Goal: Navigation & Orientation: Find specific page/section

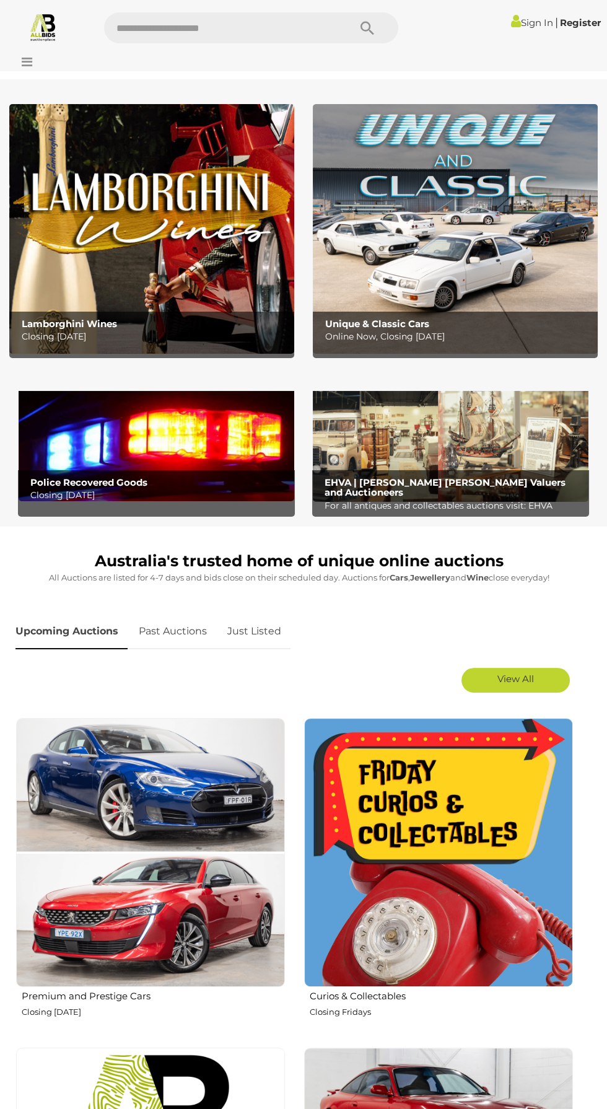
click at [213, 438] on img at bounding box center [157, 440] width 276 height 123
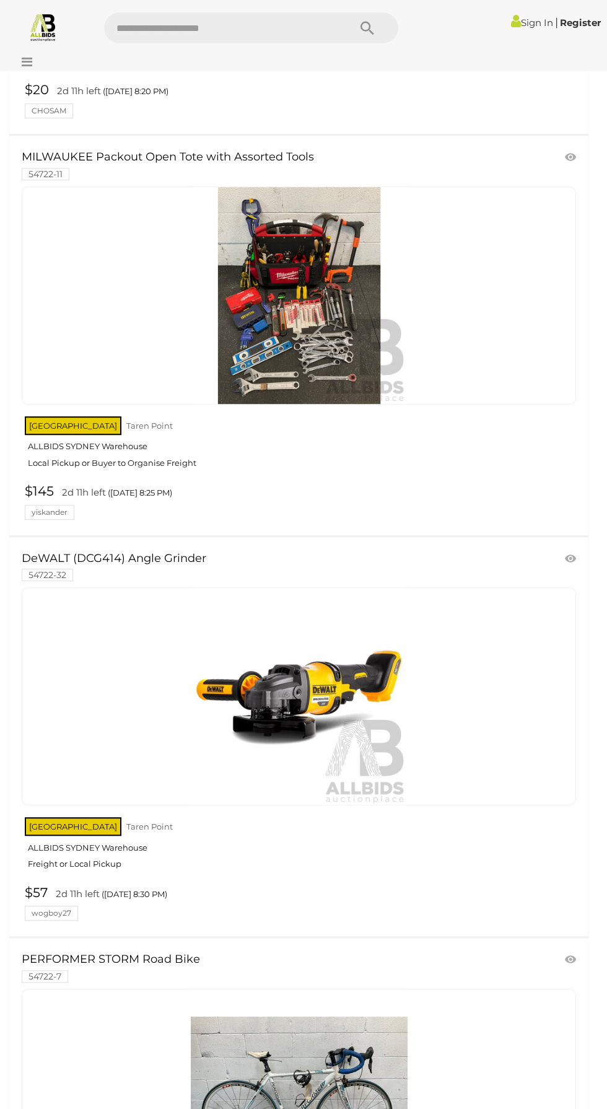
scroll to position [7747, 0]
